Goal: Task Accomplishment & Management: Manage account settings

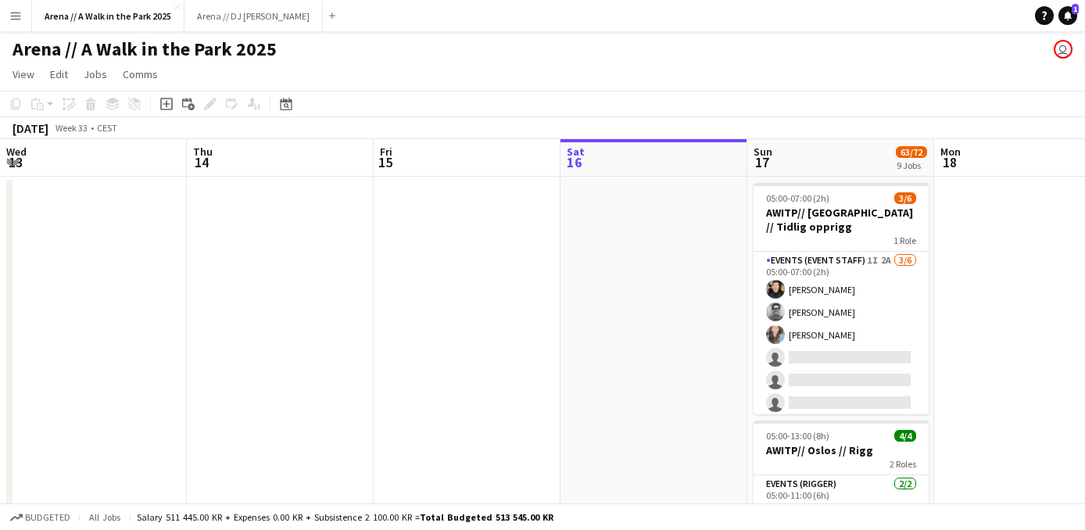
scroll to position [0, 374]
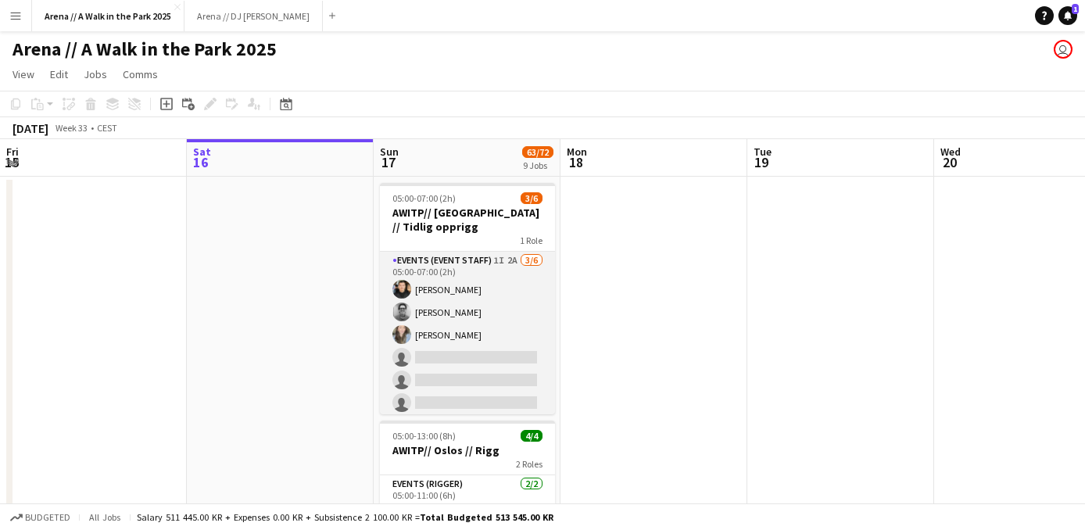
click at [489, 345] on app-card-role "Events (Event Staff) 1I 2A [DATE] 05:00-07:00 (2h) [PERSON_NAME] [PERSON_NAME] …" at bounding box center [467, 335] width 175 height 166
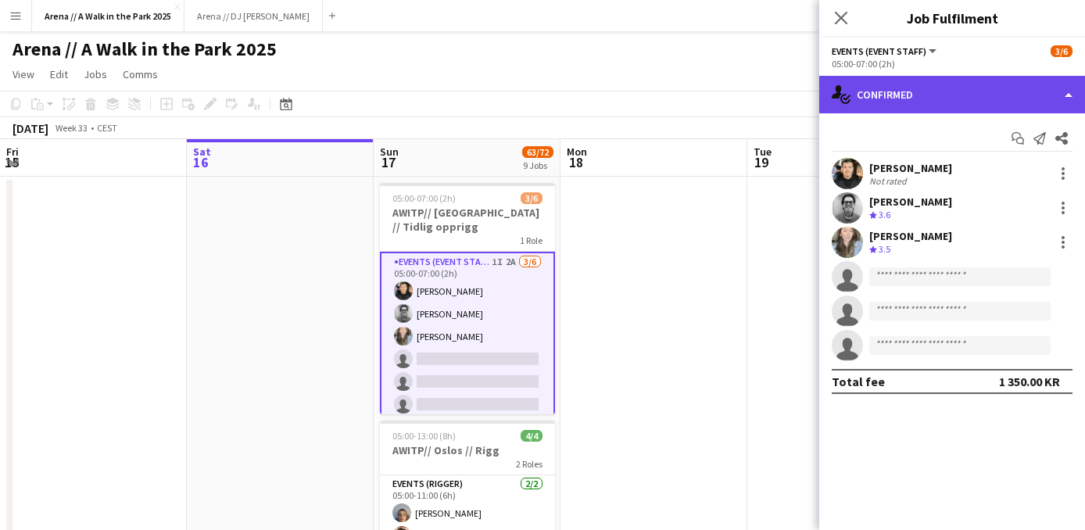
click at [991, 97] on div "single-neutral-actions-check-2 Confirmed" at bounding box center [952, 95] width 266 height 38
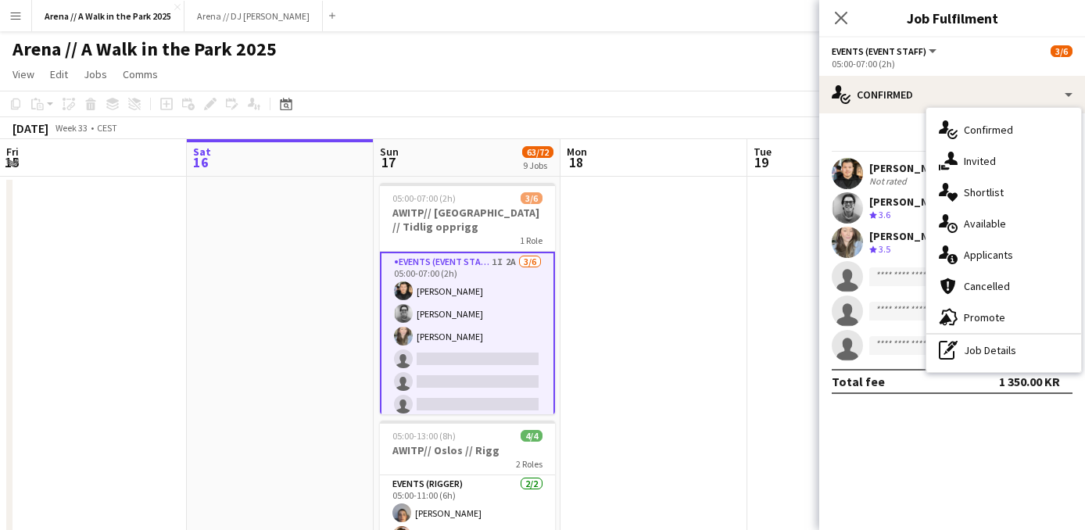
click at [900, 368] on app-confirmed-crew "[PERSON_NAME] Not rated [PERSON_NAME] Crew rating 3.6 [PERSON_NAME] Crew rating…" at bounding box center [952, 276] width 266 height 236
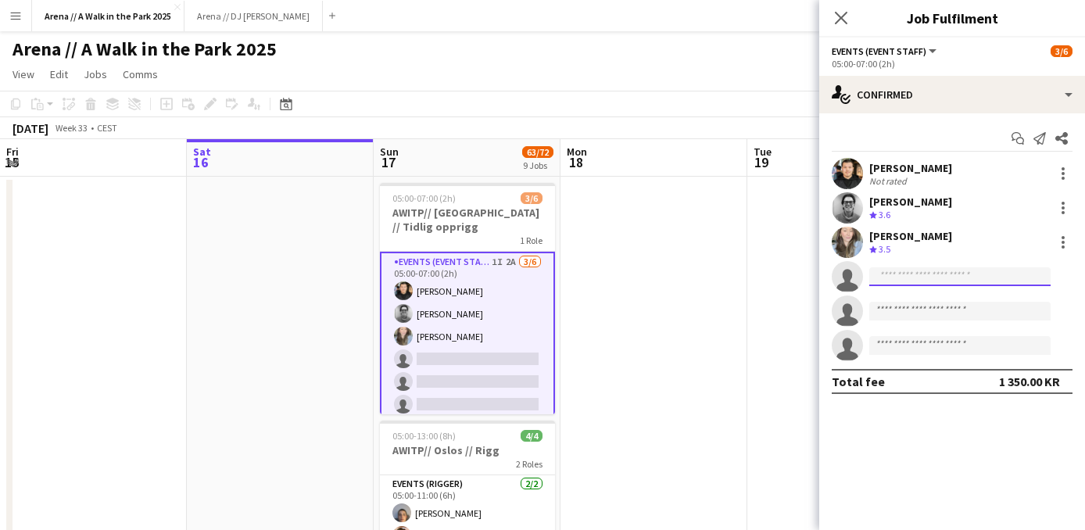
click at [908, 279] on input at bounding box center [959, 276] width 181 height 19
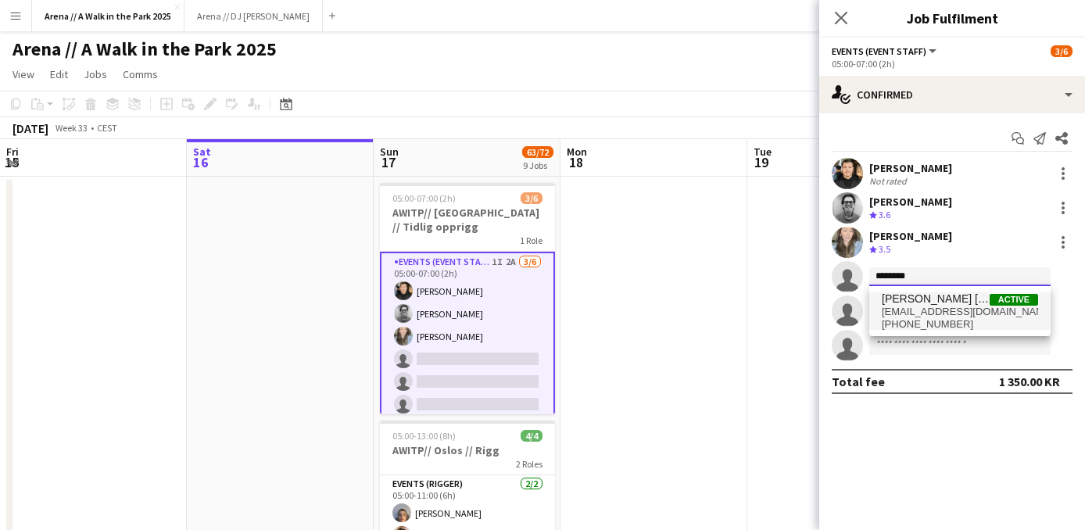
type input "********"
click at [928, 323] on span "[PHONE_NUMBER]" at bounding box center [960, 324] width 156 height 13
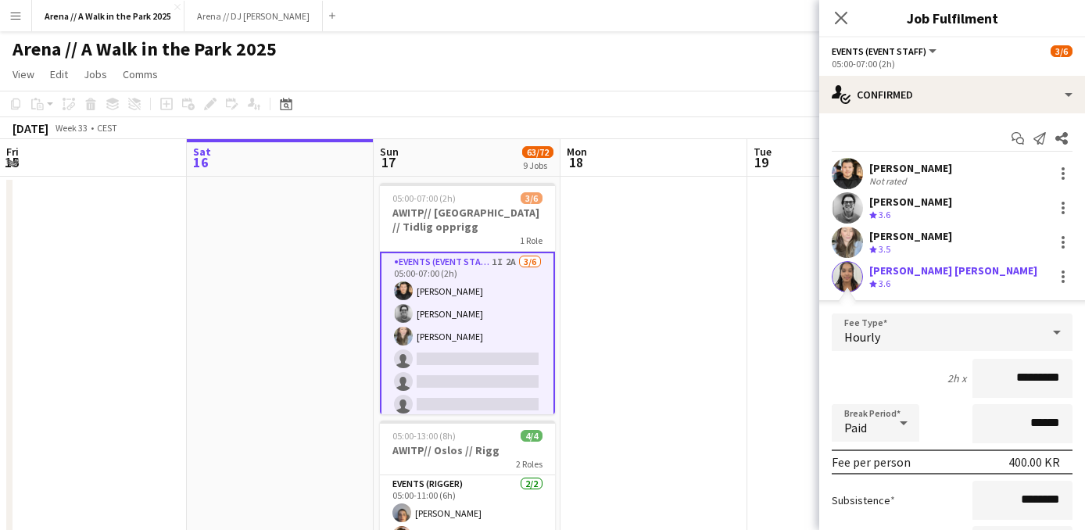
scroll to position [233, 0]
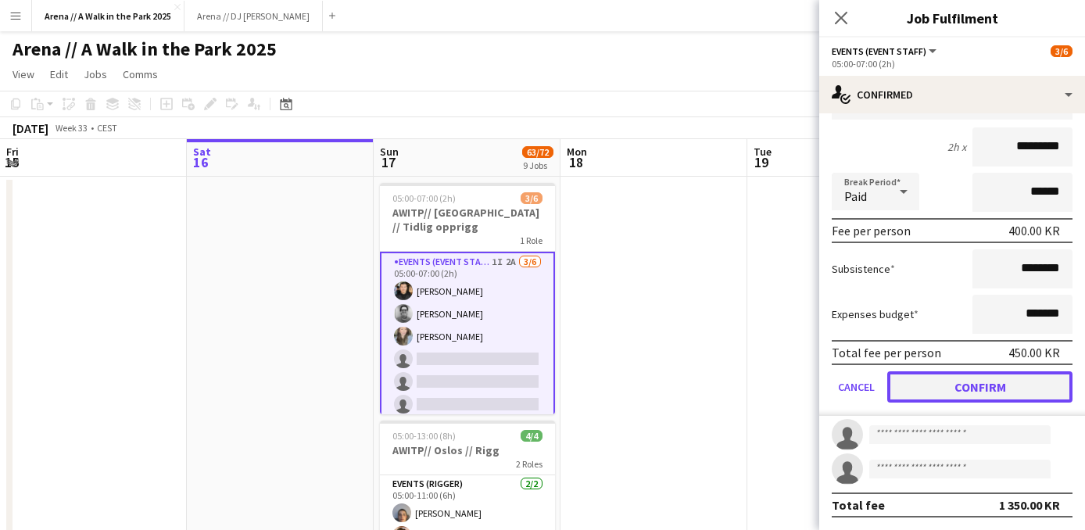
click at [969, 380] on button "Confirm" at bounding box center [979, 386] width 185 height 31
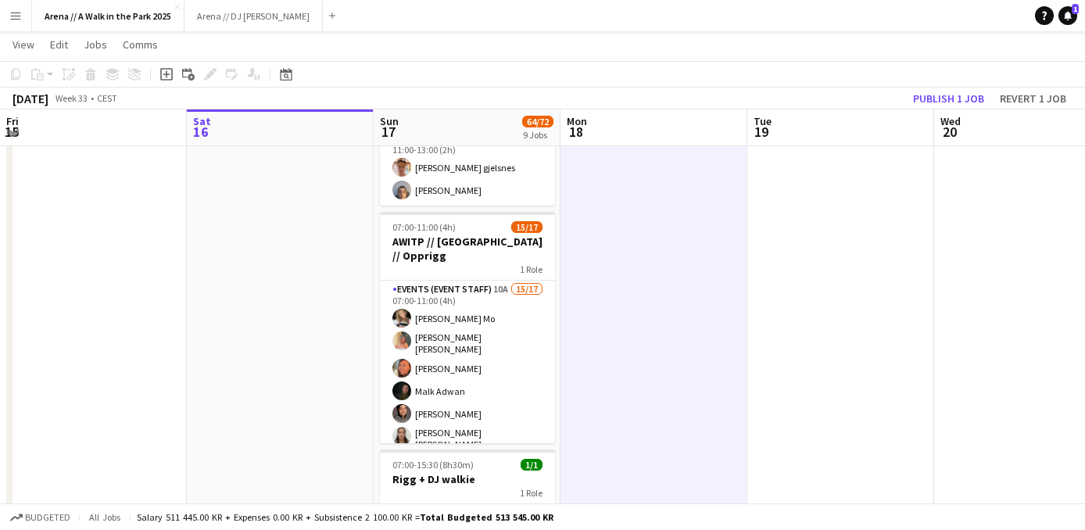
scroll to position [434, 0]
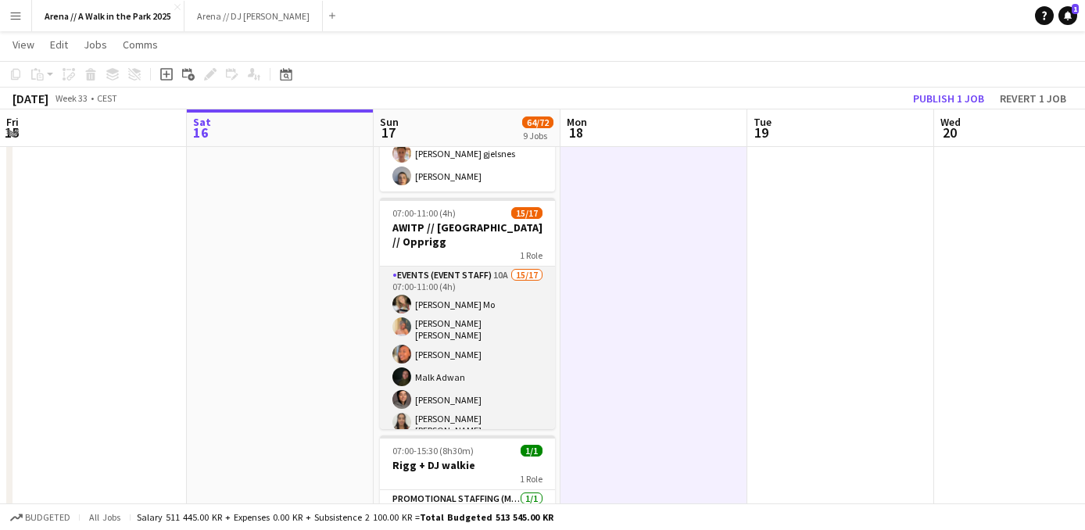
click at [485, 315] on app-card-role "Events (Event Staff) 10A 15/17 07:00-11:00 (4h) [PERSON_NAME] Mo [PERSON_NAME] …" at bounding box center [467, 481] width 175 height 430
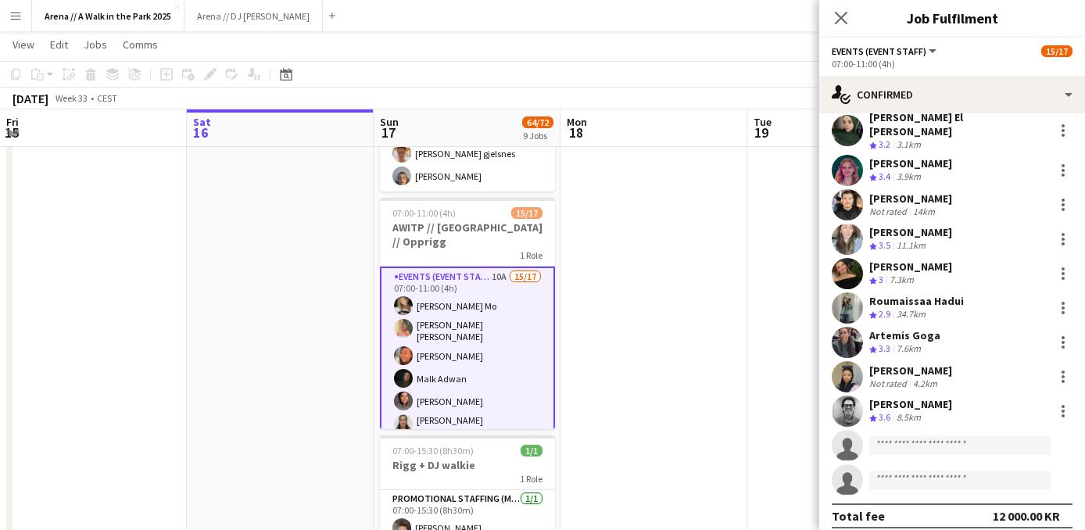
scroll to position [255, 0]
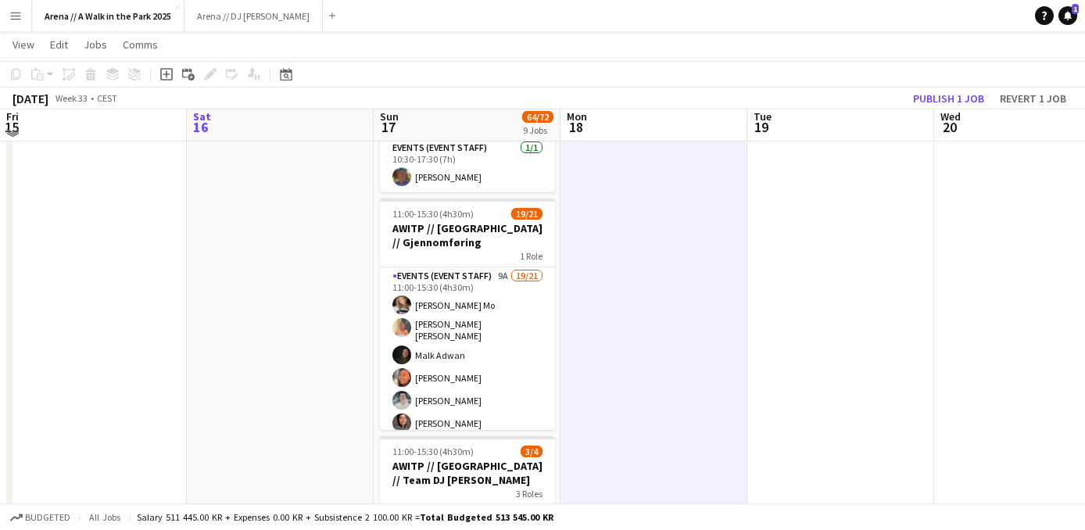
scroll to position [1043, 0]
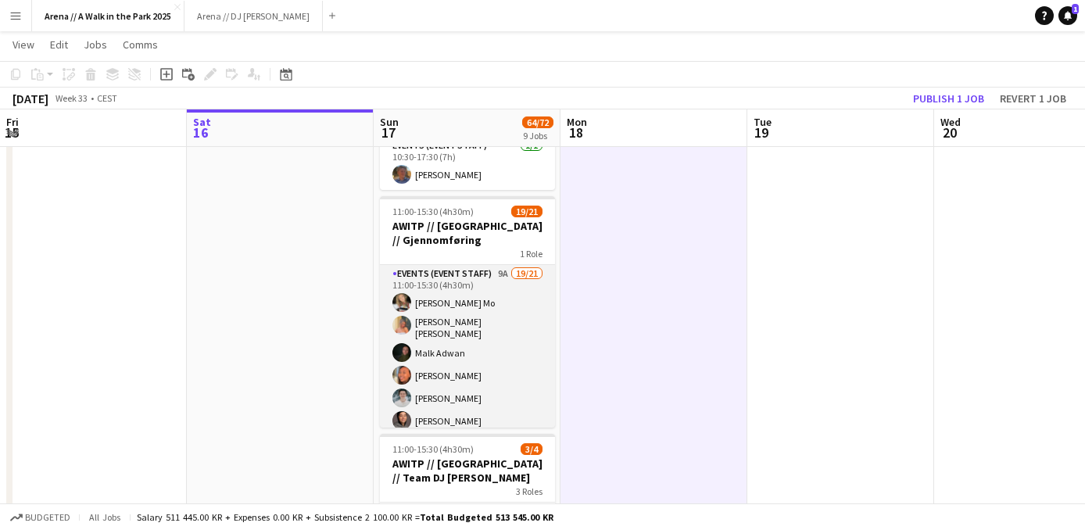
click at [496, 349] on app-card-role "Events (Event Staff) 9A 19/21 11:00-15:30 (4h30m) [PERSON_NAME] Mo [PERSON_NAME…" at bounding box center [467, 523] width 175 height 516
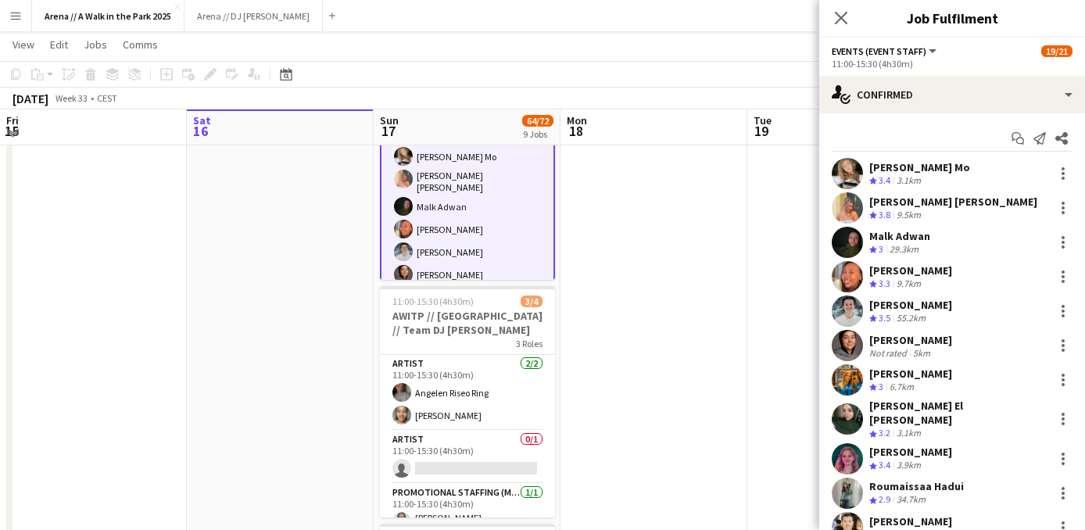
scroll to position [1193, 0]
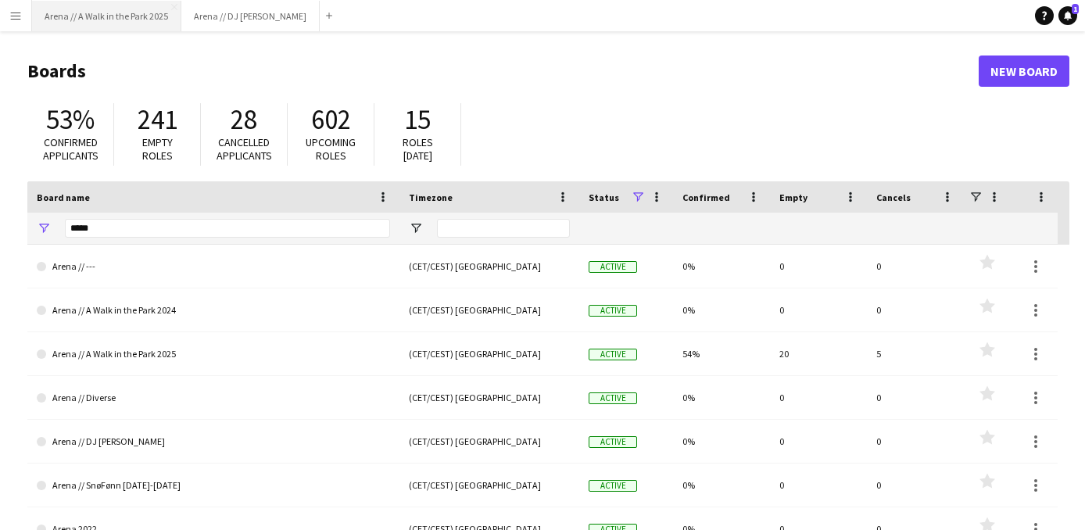
click at [147, 16] on button "Arena // A Walk in the Park 2025 Close" at bounding box center [106, 16] width 149 height 30
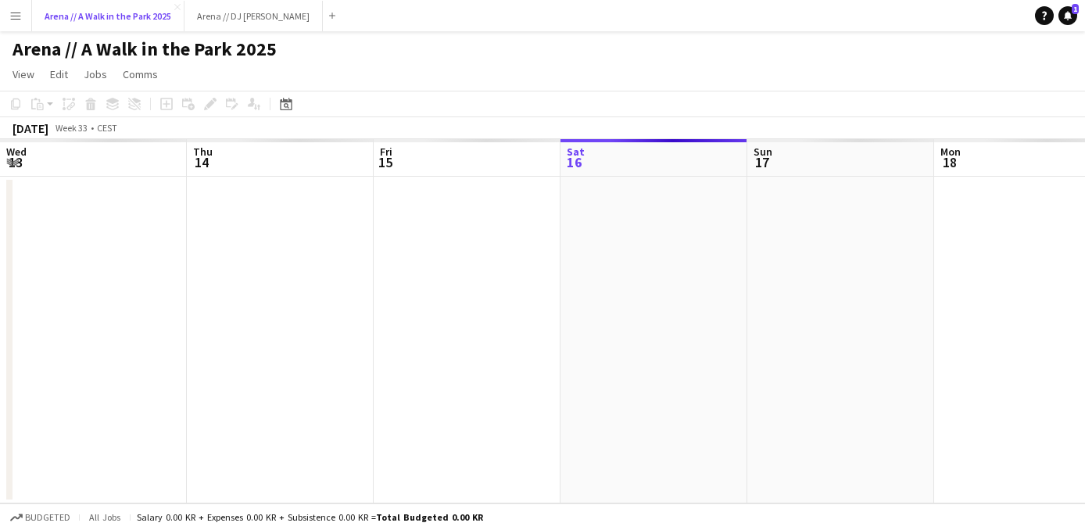
scroll to position [0, 374]
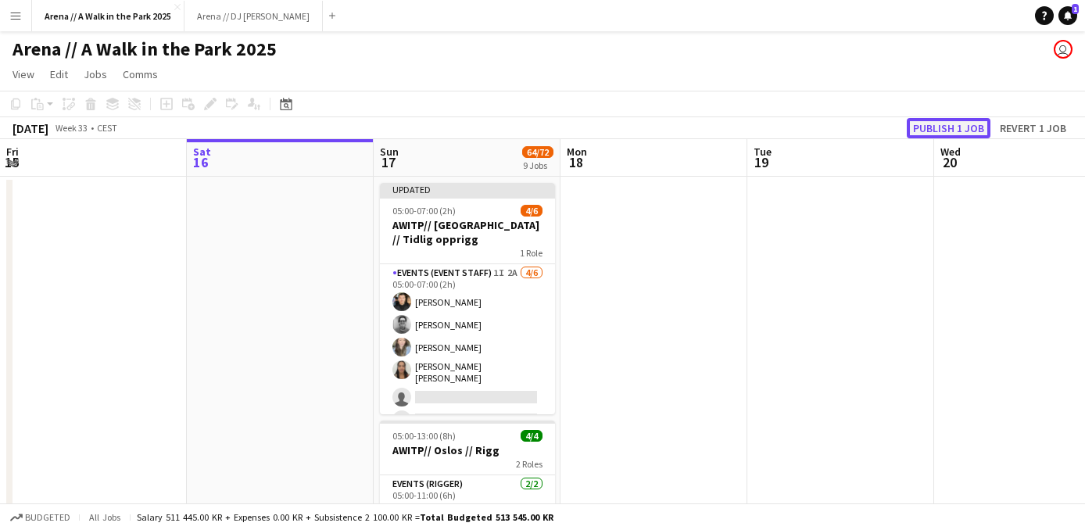
click at [946, 126] on button "Publish 1 job" at bounding box center [949, 128] width 84 height 20
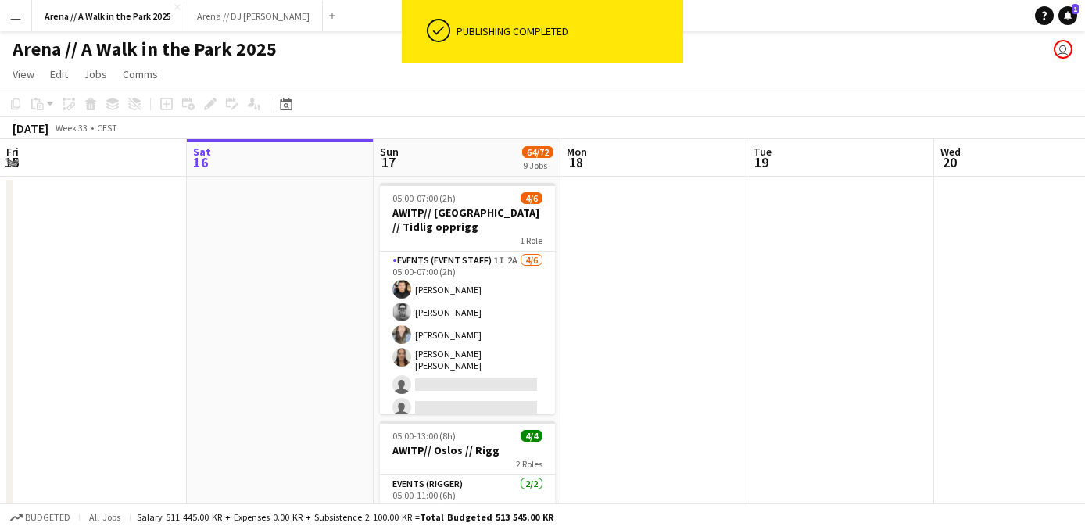
drag, startPoint x: 671, startPoint y: 334, endPoint x: 670, endPoint y: 274, distance: 60.2
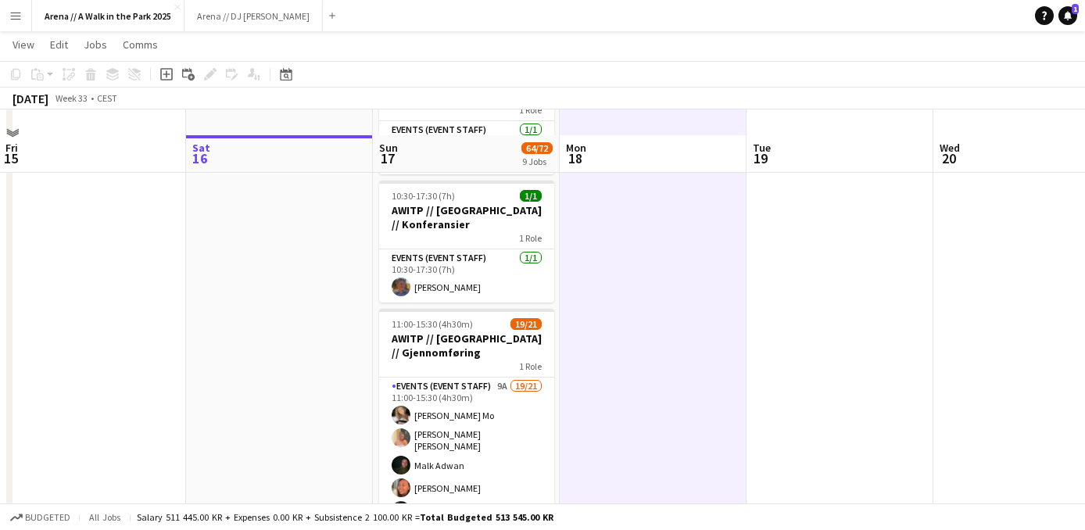
scroll to position [964, 0]
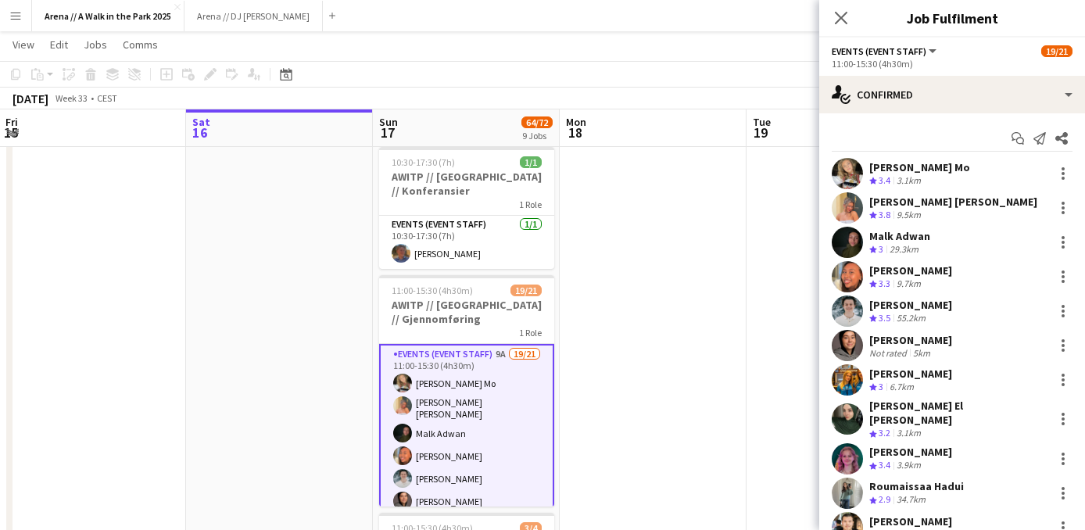
click at [907, 241] on div "Malk Adwan" at bounding box center [899, 236] width 61 height 14
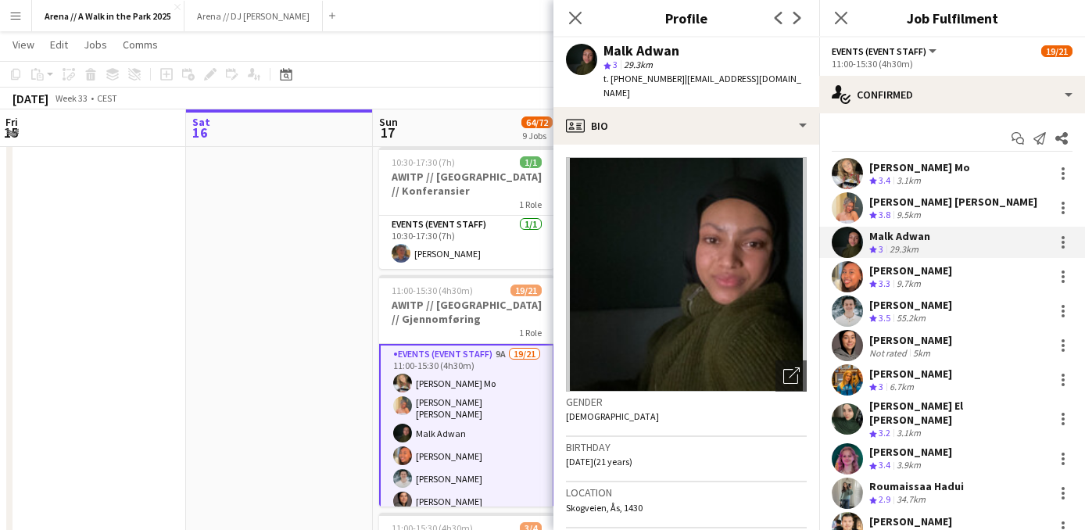
click at [902, 445] on div "[PERSON_NAME]" at bounding box center [910, 452] width 83 height 14
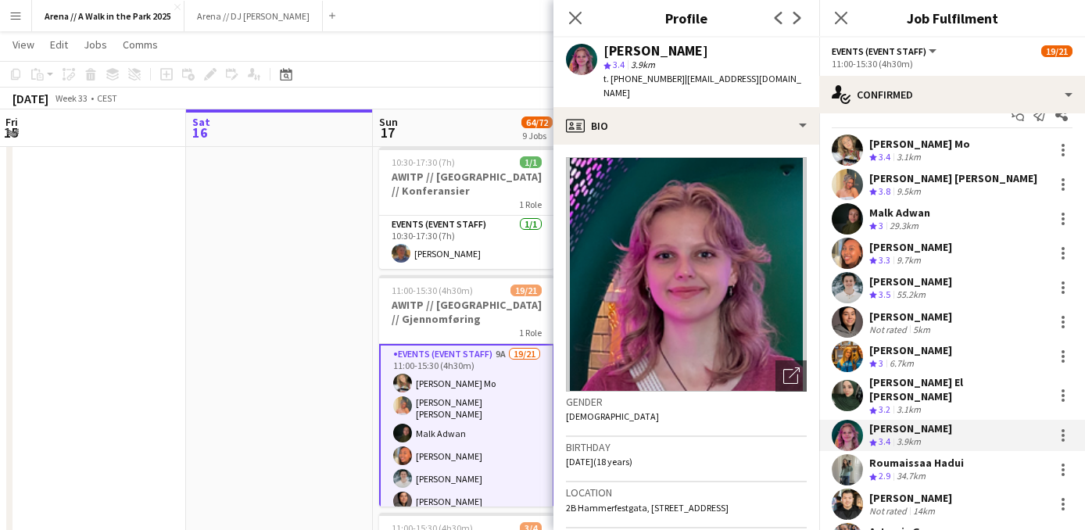
scroll to position [21, 0]
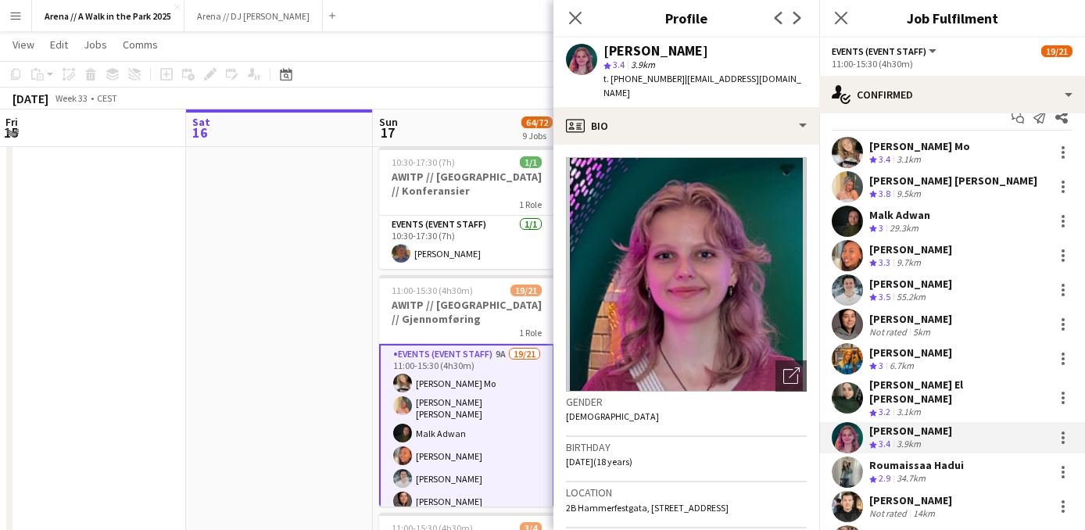
click at [941, 145] on div "[PERSON_NAME] Mo" at bounding box center [919, 146] width 101 height 14
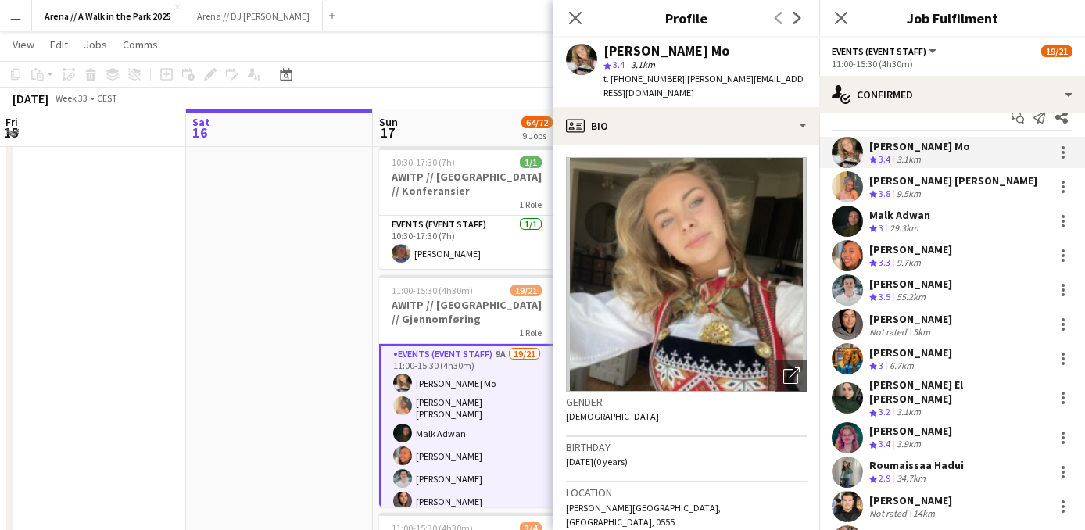
click at [919, 495] on div "[PERSON_NAME]" at bounding box center [910, 500] width 83 height 14
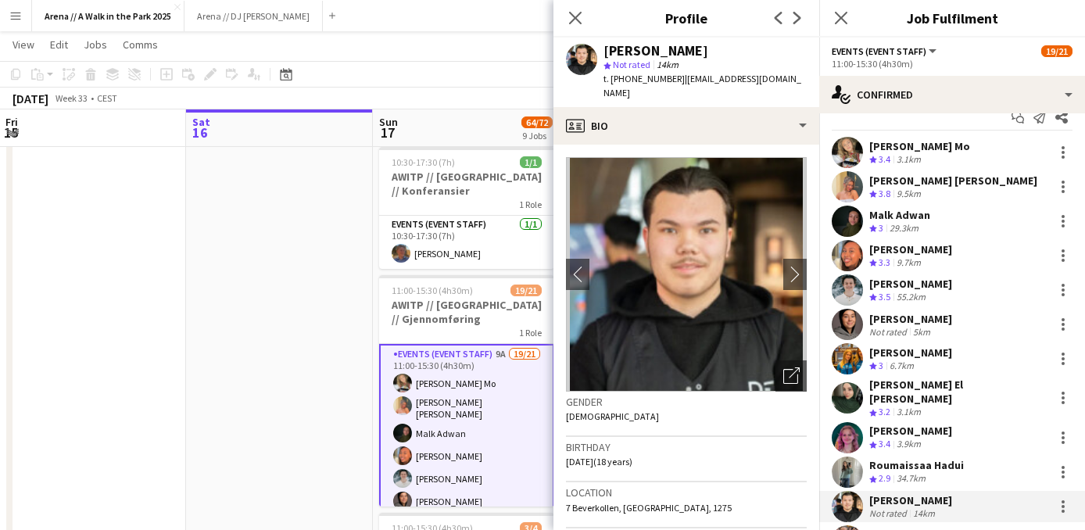
click at [898, 332] on div "Not rated" at bounding box center [889, 332] width 41 height 12
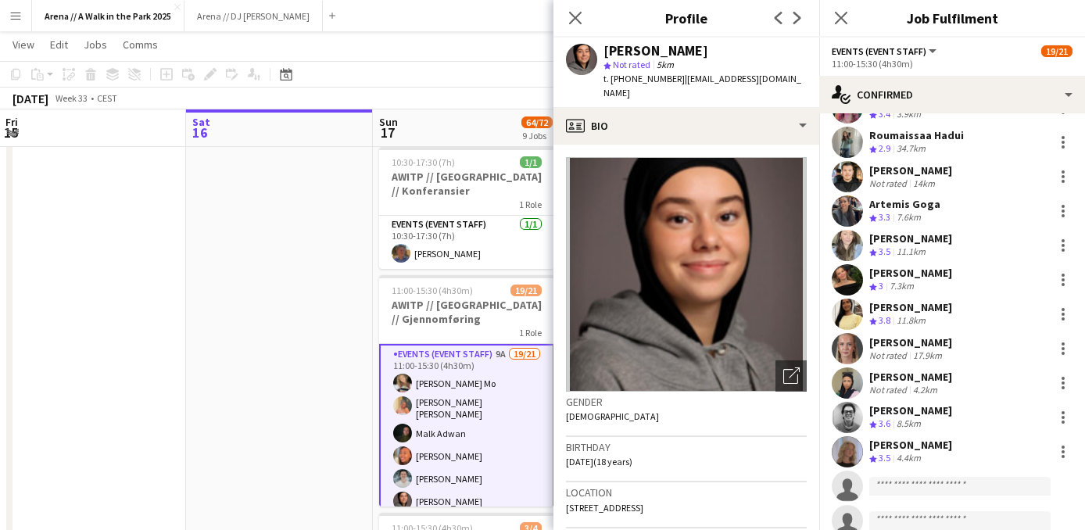
scroll to position [340, 0]
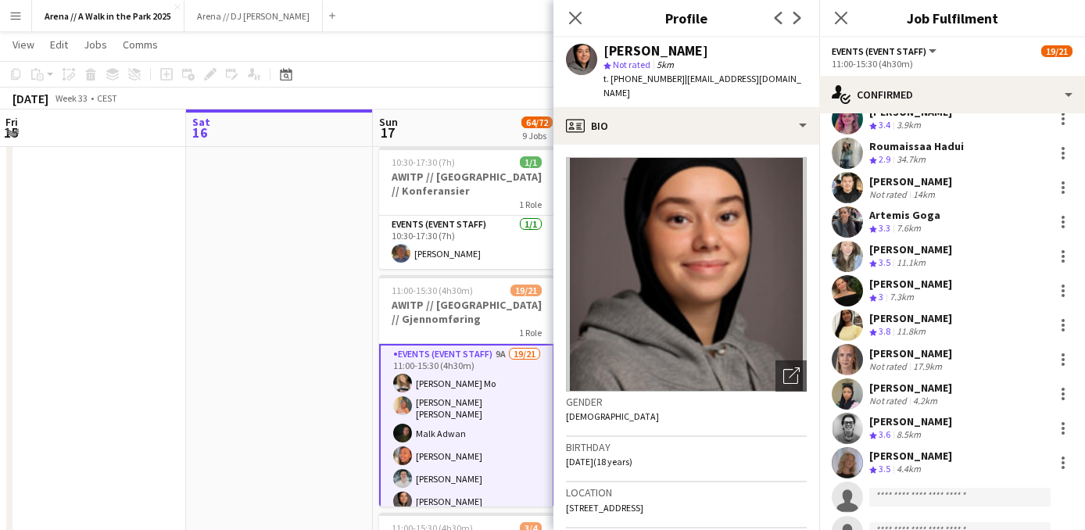
click at [928, 256] on div "11.1km" at bounding box center [910, 262] width 35 height 13
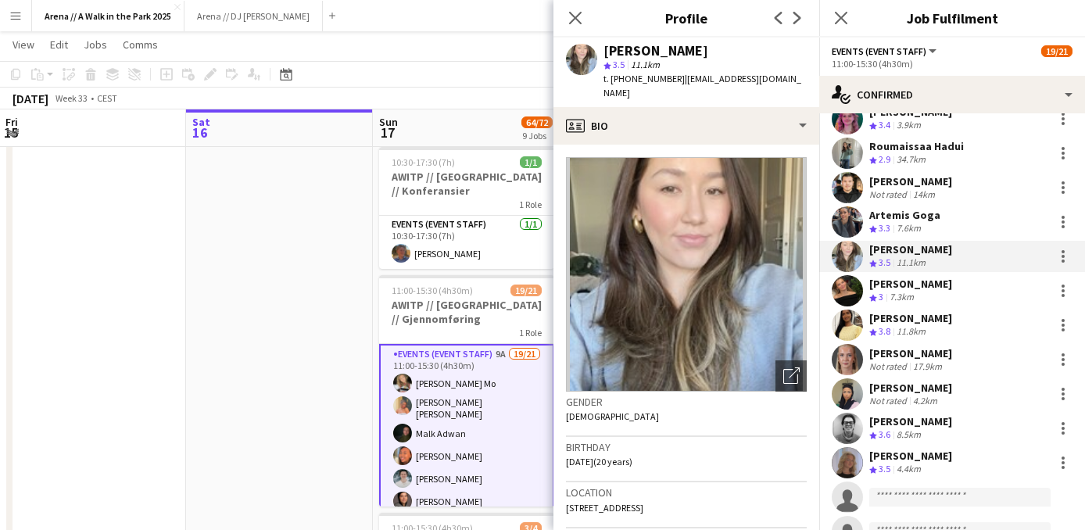
click at [892, 311] on div "[PERSON_NAME]" at bounding box center [910, 318] width 83 height 14
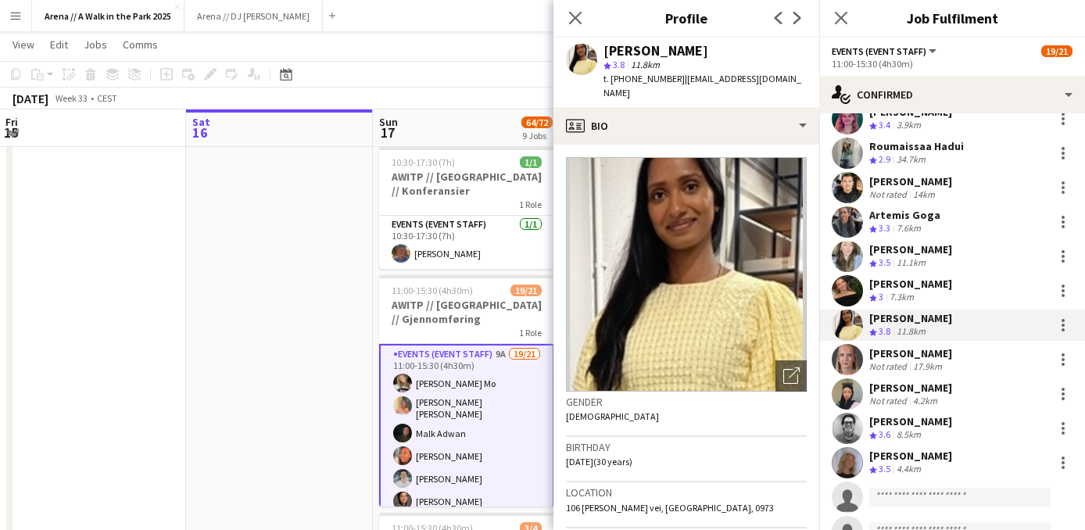
click at [891, 417] on div "[PERSON_NAME]" at bounding box center [910, 421] width 83 height 14
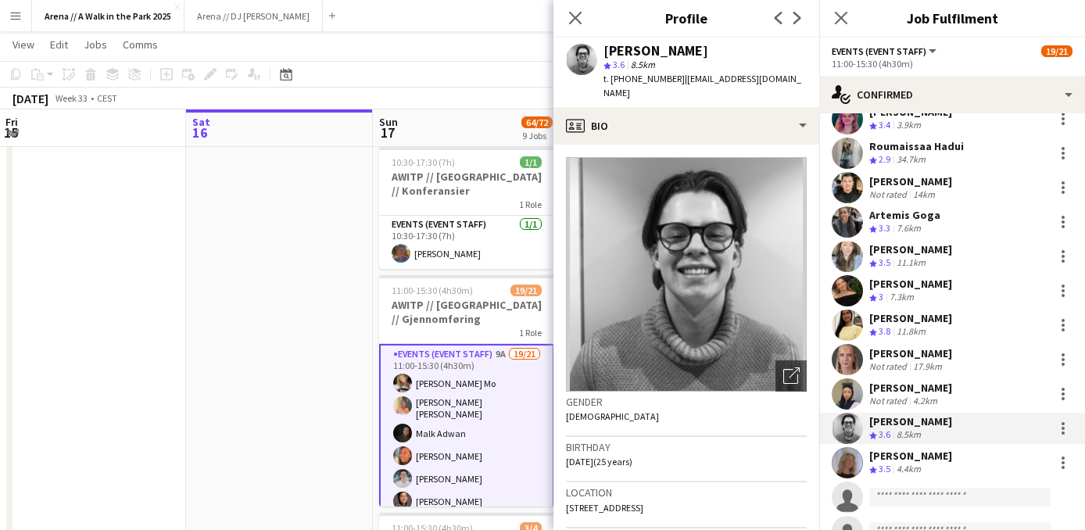
click at [880, 277] on div "[PERSON_NAME]" at bounding box center [910, 284] width 83 height 14
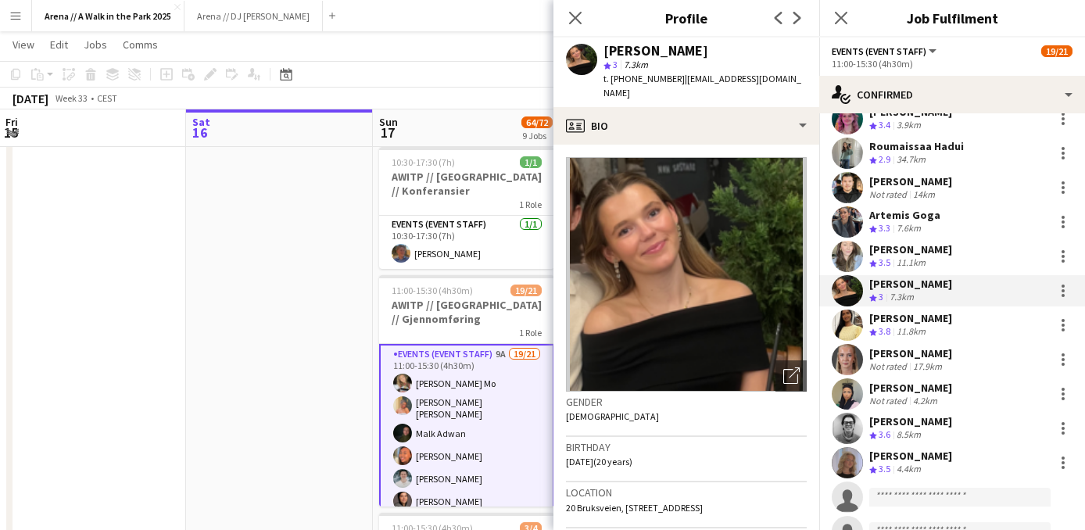
click at [900, 449] on div "[PERSON_NAME]" at bounding box center [910, 456] width 83 height 14
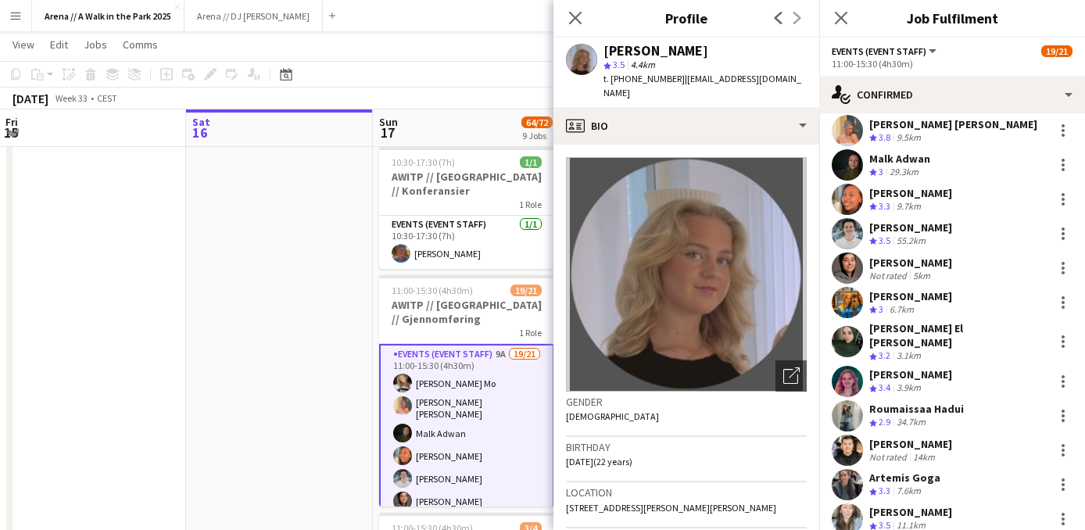
scroll to position [74, 0]
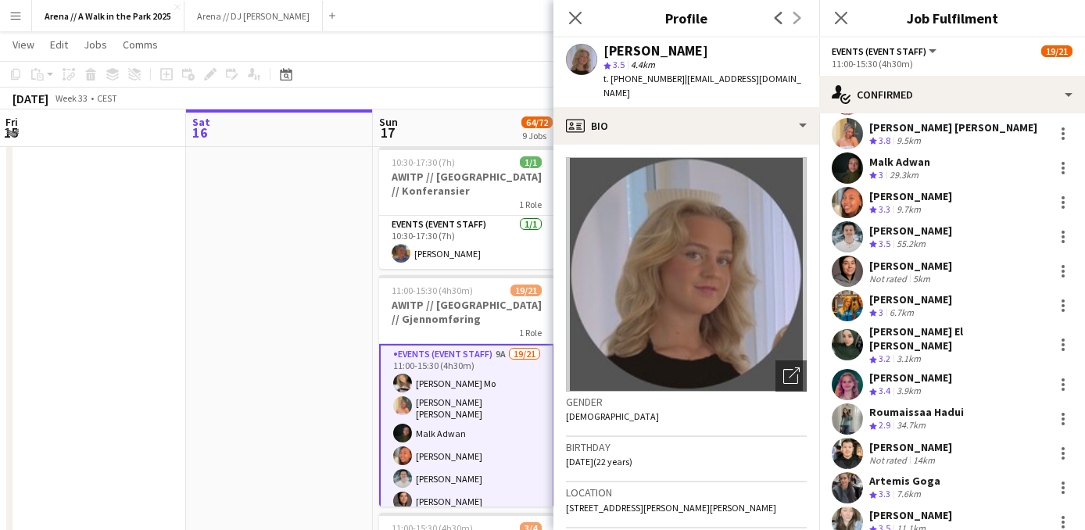
click at [889, 330] on div "[PERSON_NAME] El [PERSON_NAME]" at bounding box center [958, 338] width 178 height 28
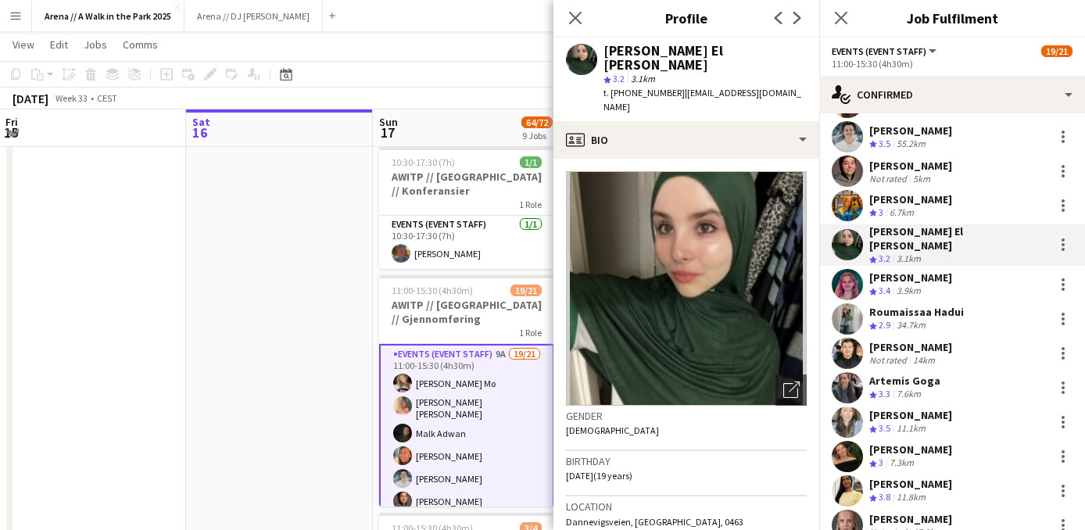
scroll to position [178, 0]
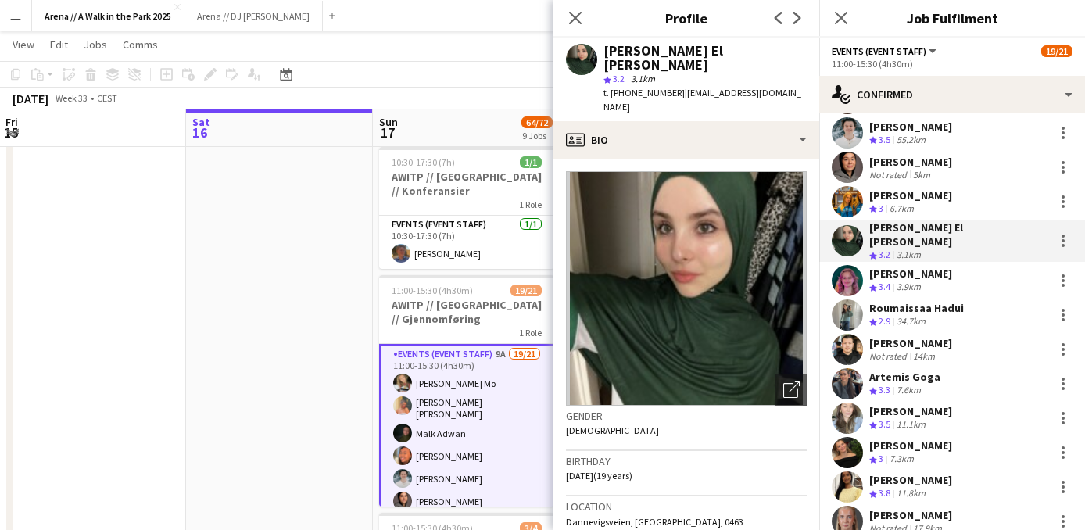
click at [907, 370] on div "Artemis Goga" at bounding box center [904, 377] width 71 height 14
